Goal: Find specific page/section: Find specific page/section

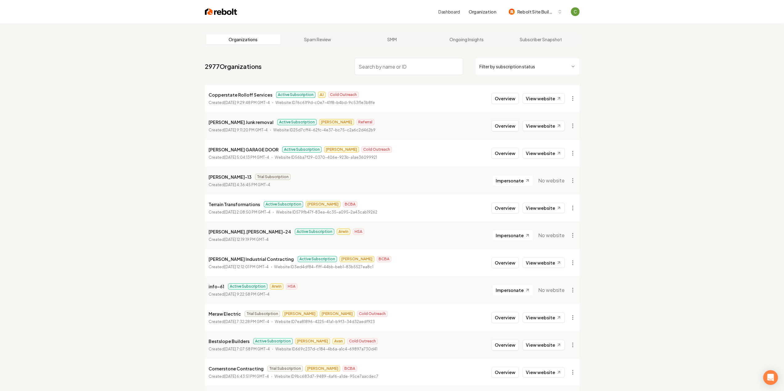
click at [413, 67] on input "search" at bounding box center [408, 66] width 108 height 17
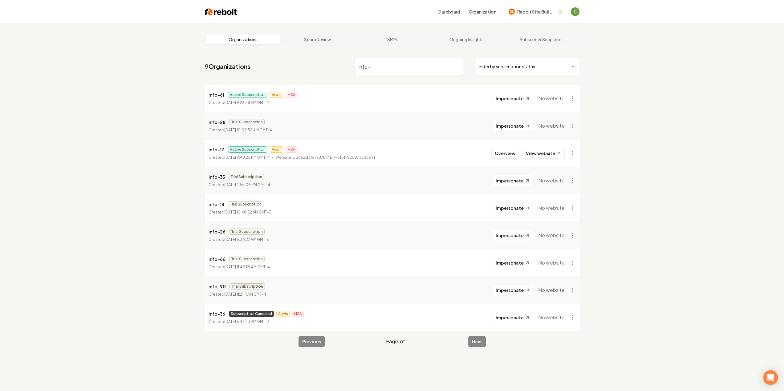
type input "info-"
click at [572, 98] on html "Dashboard Organization Rebolt Site Builder Organizations Spam Review SMM Ongoin…" at bounding box center [392, 195] width 784 height 391
click at [571, 115] on div "Organization Info" at bounding box center [557, 112] width 39 height 10
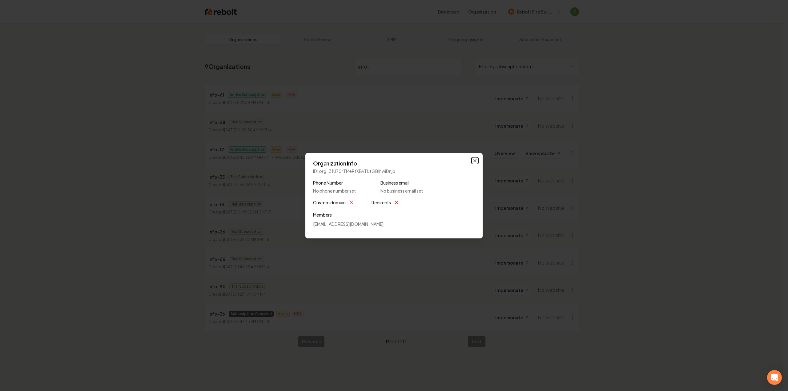
click at [475, 160] on icon "button" at bounding box center [475, 160] width 5 height 5
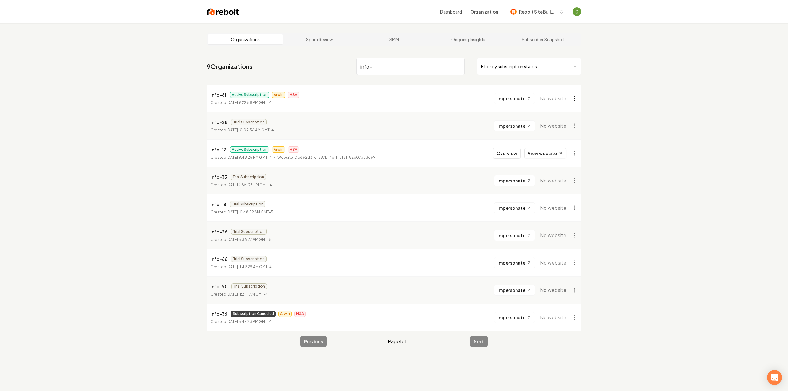
click at [568, 96] on html "Dashboard Organization Rebolt Site Builder Organizations Spam Review SMM Ongoin…" at bounding box center [394, 195] width 788 height 391
click at [565, 143] on link "View in Clerk" at bounding box center [557, 142] width 39 height 10
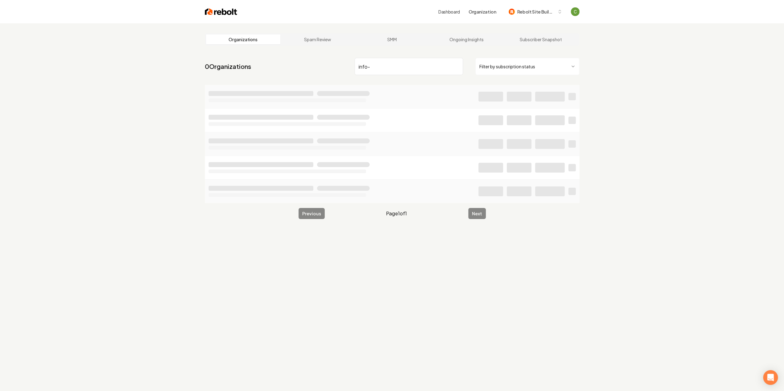
drag, startPoint x: 362, startPoint y: 66, endPoint x: 346, endPoint y: 65, distance: 15.1
click at [347, 65] on nav "0 Organizations info- Filter by subscription status" at bounding box center [392, 68] width 374 height 27
click at [371, 66] on input "search" at bounding box center [408, 66] width 108 height 17
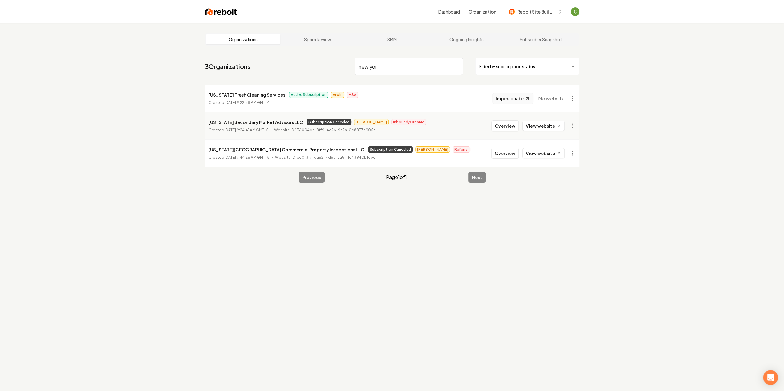
type input "new yor"
click at [511, 101] on span "Impersonate" at bounding box center [509, 98] width 28 height 6
